Goal: Transaction & Acquisition: Purchase product/service

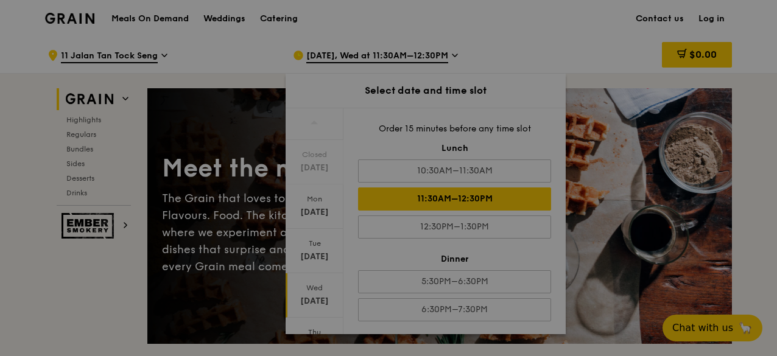
click at [634, 202] on div at bounding box center [388, 178] width 777 height 356
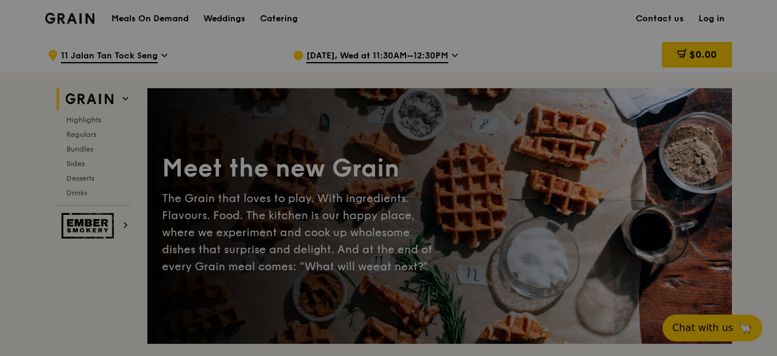
click at [163, 18] on div at bounding box center [388, 178] width 777 height 356
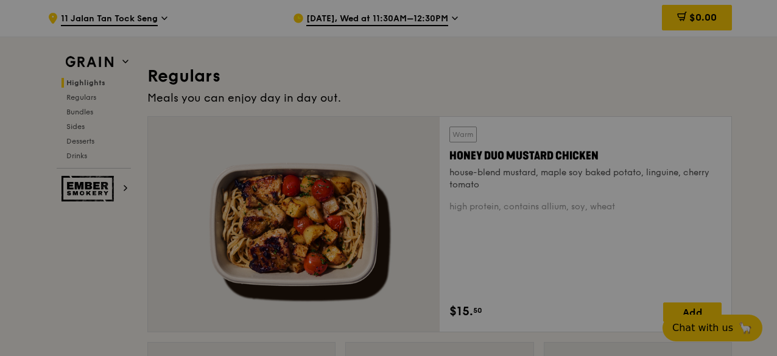
scroll to position [607, 0]
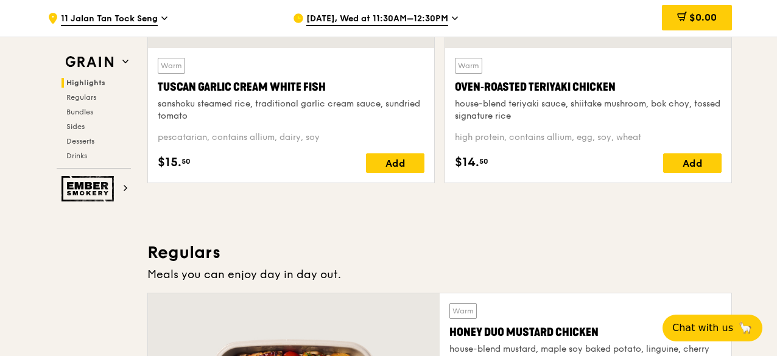
click at [88, 82] on span "Highlights" at bounding box center [85, 83] width 39 height 9
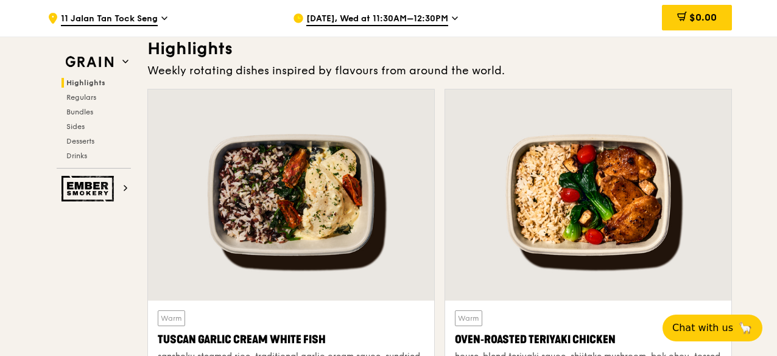
scroll to position [360, 0]
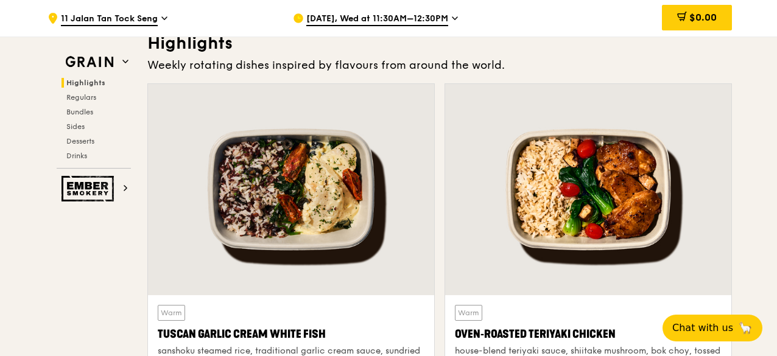
click at [709, 108] on div at bounding box center [588, 189] width 286 height 211
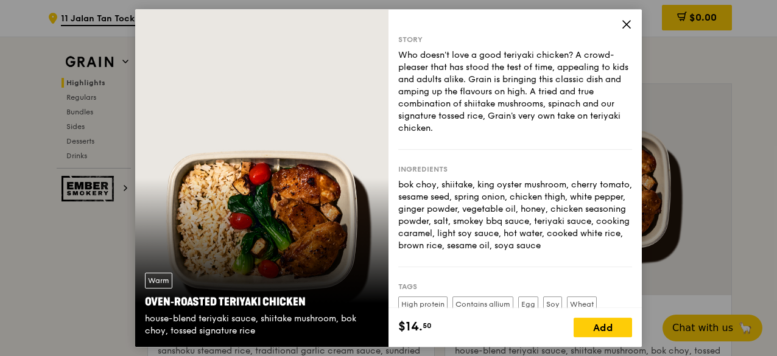
drag, startPoint x: 360, startPoint y: 137, endPoint x: 257, endPoint y: 239, distance: 145.2
click at [257, 239] on div "Warm Oven‑Roasted Teriyaki Chicken house-blend teriyaki sauce, shiitake mushroo…" at bounding box center [261, 178] width 253 height 339
click at [157, 304] on div "Oven‑Roasted Teriyaki Chicken" at bounding box center [262, 302] width 234 height 17
drag, startPoint x: 148, startPoint y: 301, endPoint x: 161, endPoint y: 306, distance: 13.9
click at [161, 306] on div "Oven‑Roasted Teriyaki Chicken" at bounding box center [262, 302] width 234 height 17
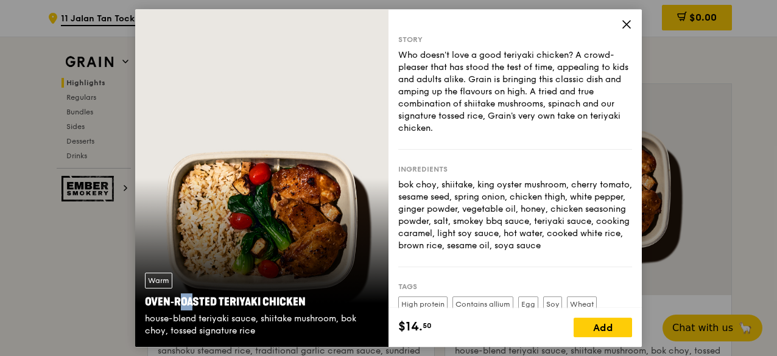
drag, startPoint x: 145, startPoint y: 302, endPoint x: 268, endPoint y: 345, distance: 130.7
click at [268, 345] on div "Warm Oven‑Roasted Teriyaki Chicken house-blend teriyaki sauce, shiitake mushroo…" at bounding box center [261, 305] width 253 height 84
click at [263, 306] on div "Oven‑Roasted Teriyaki Chicken" at bounding box center [262, 302] width 234 height 17
drag, startPoint x: 263, startPoint y: 306, endPoint x: 263, endPoint y: 340, distance: 33.5
click at [263, 340] on div "Warm Oven‑Roasted Teriyaki Chicken house-blend teriyaki sauce, shiitake mushroo…" at bounding box center [261, 305] width 253 height 84
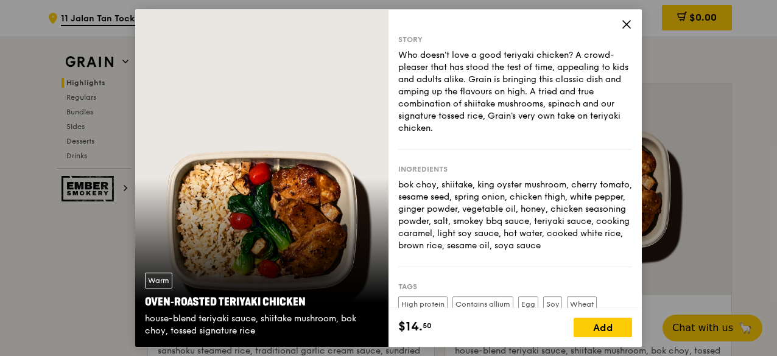
click at [278, 306] on div "Oven‑Roasted Teriyaki Chicken" at bounding box center [262, 302] width 234 height 17
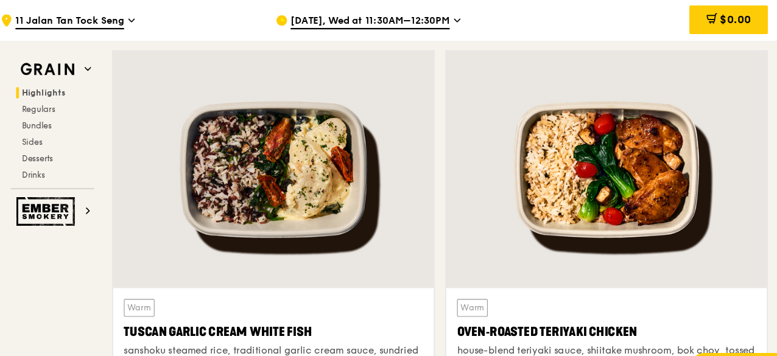
scroll to position [373, 0]
